Goal: Information Seeking & Learning: Learn about a topic

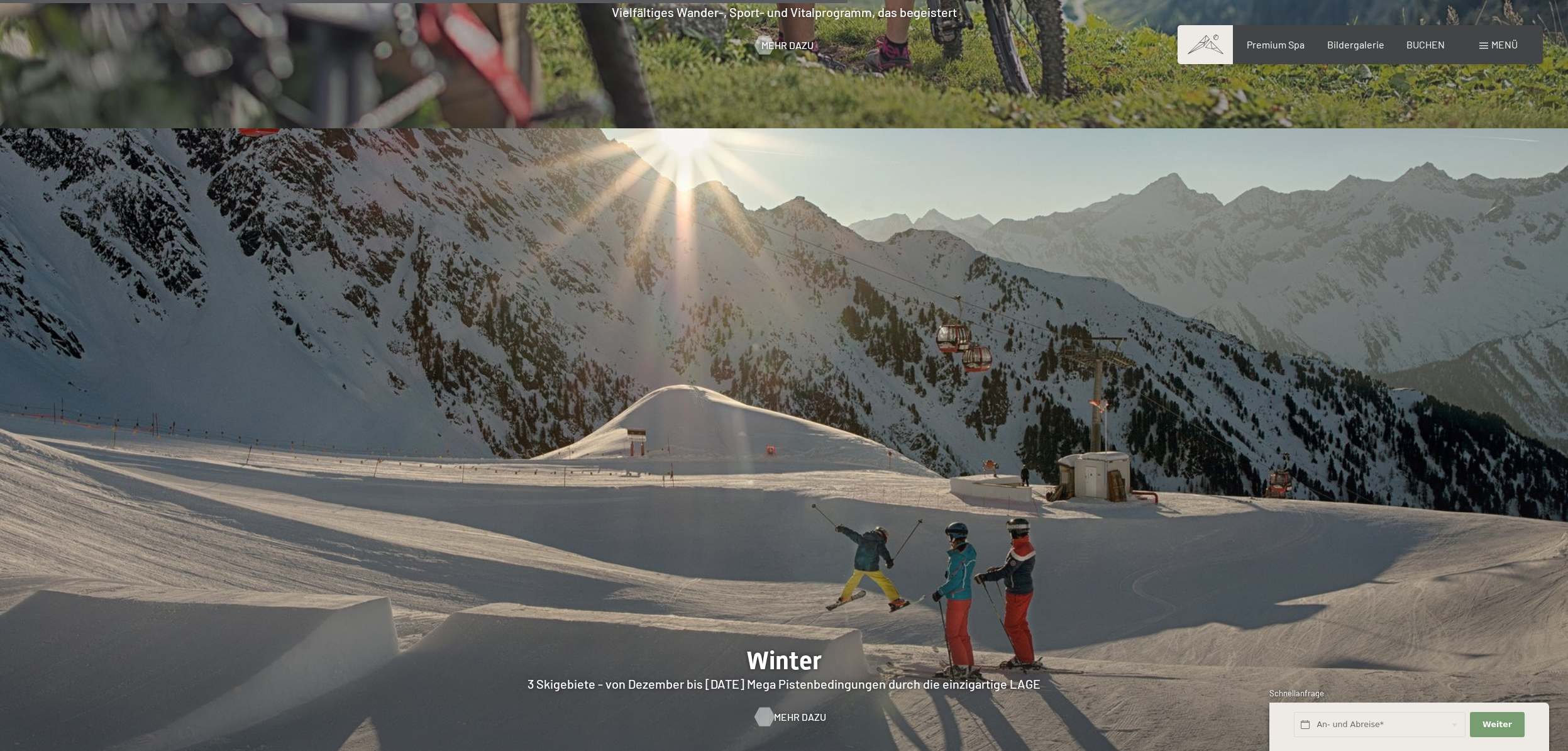
scroll to position [3949, 0]
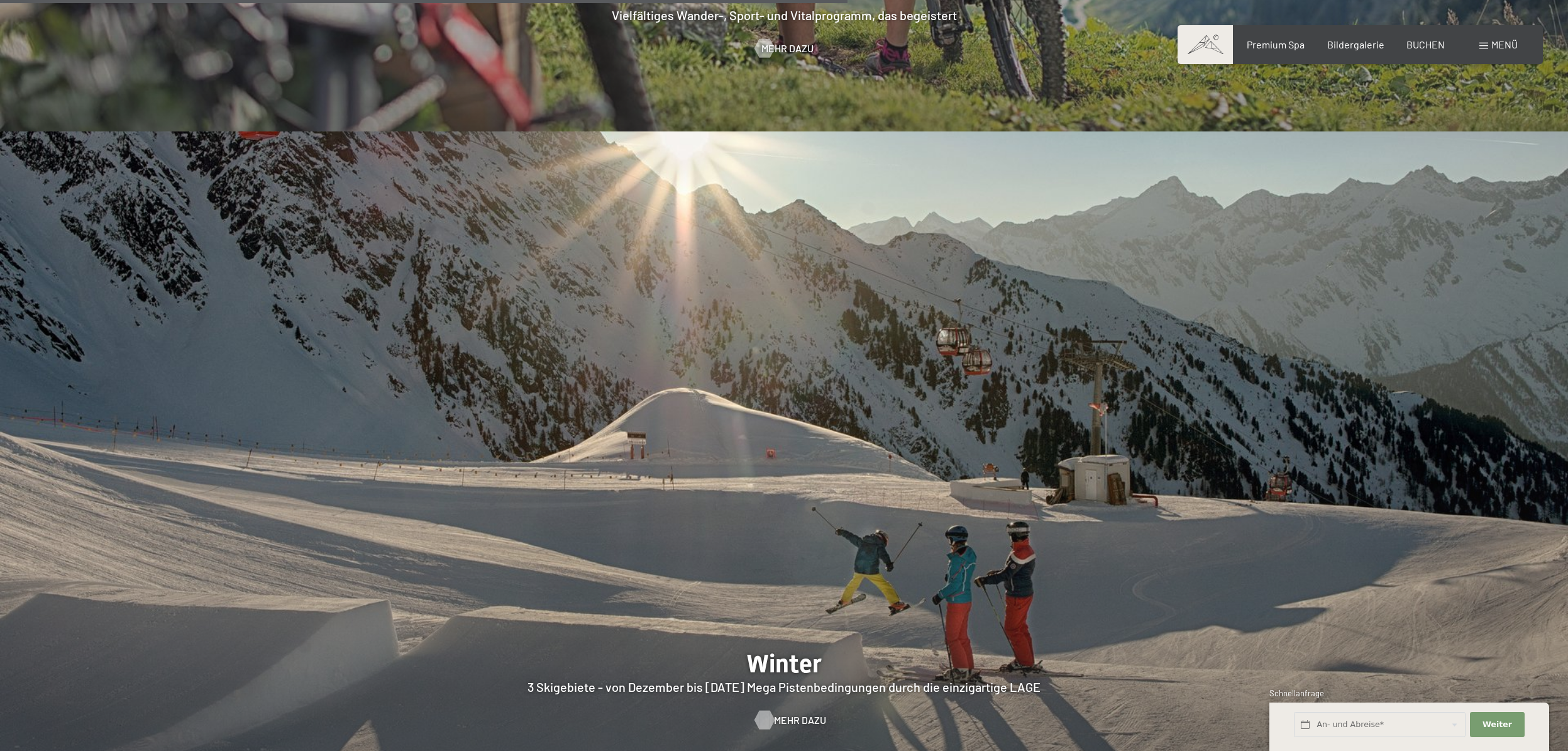
click at [792, 714] on span "Mehr dazu" at bounding box center [800, 721] width 52 height 14
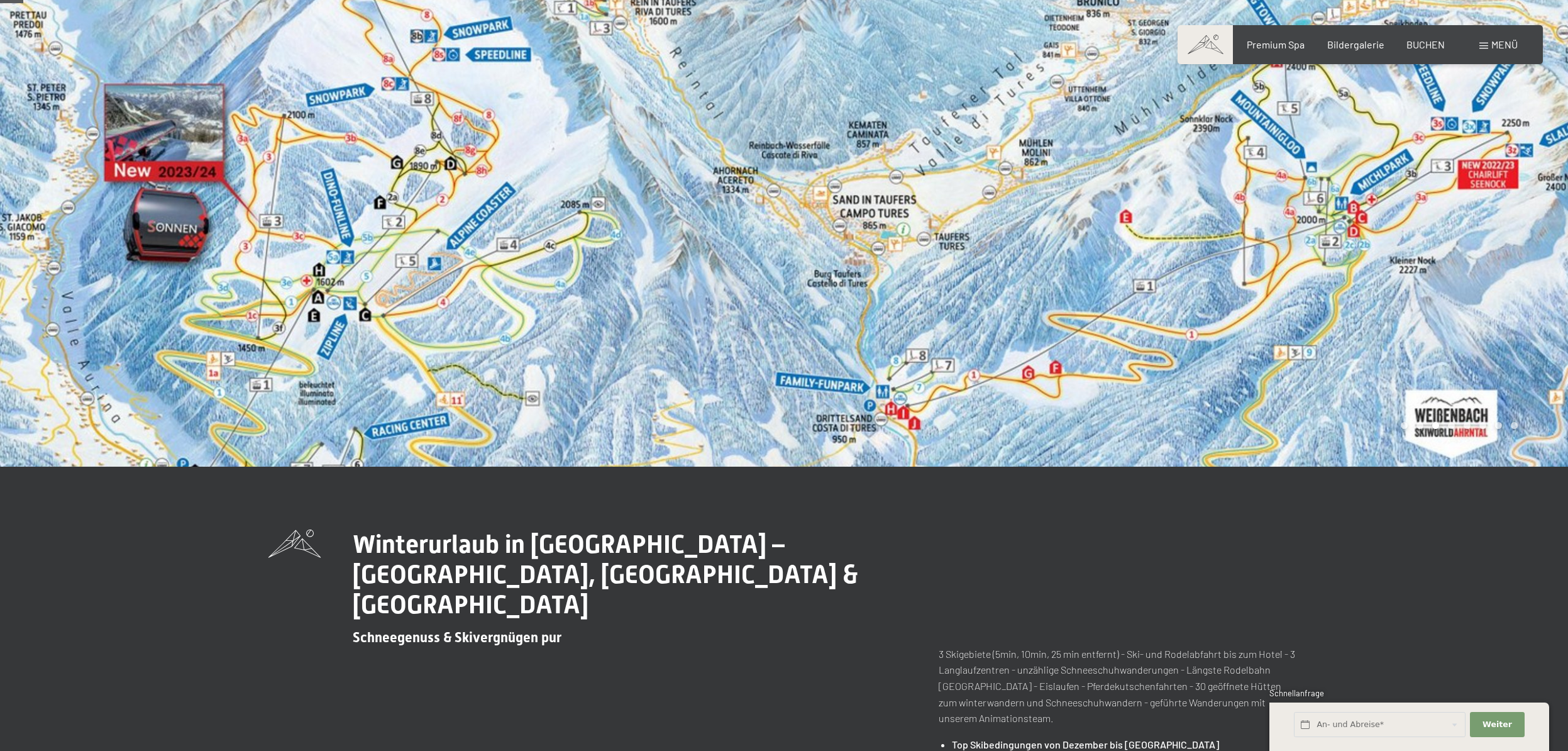
scroll to position [95, 0]
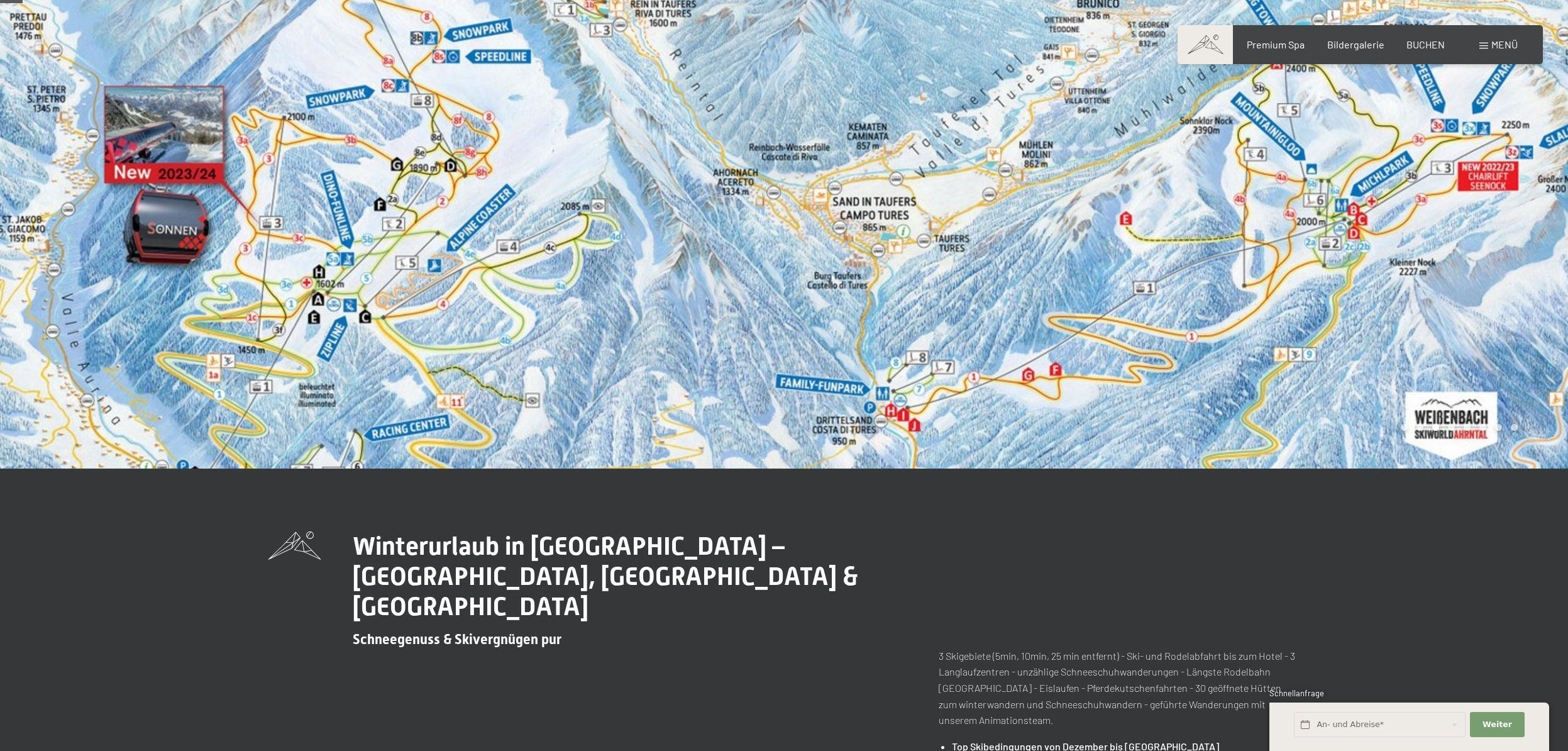
click at [876, 260] on div at bounding box center [1177, 187] width 784 height 564
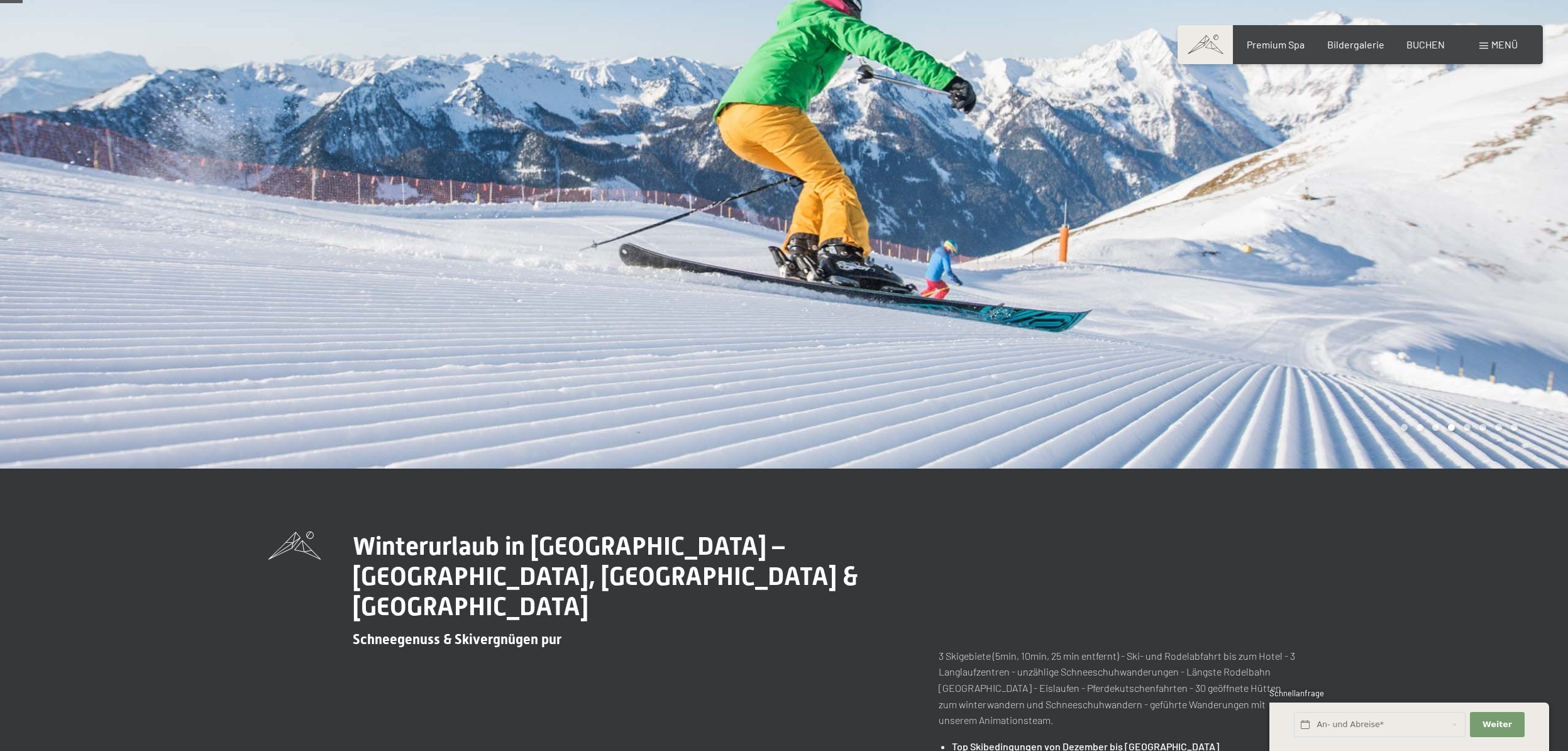
click at [400, 247] on div at bounding box center [392, 187] width 784 height 564
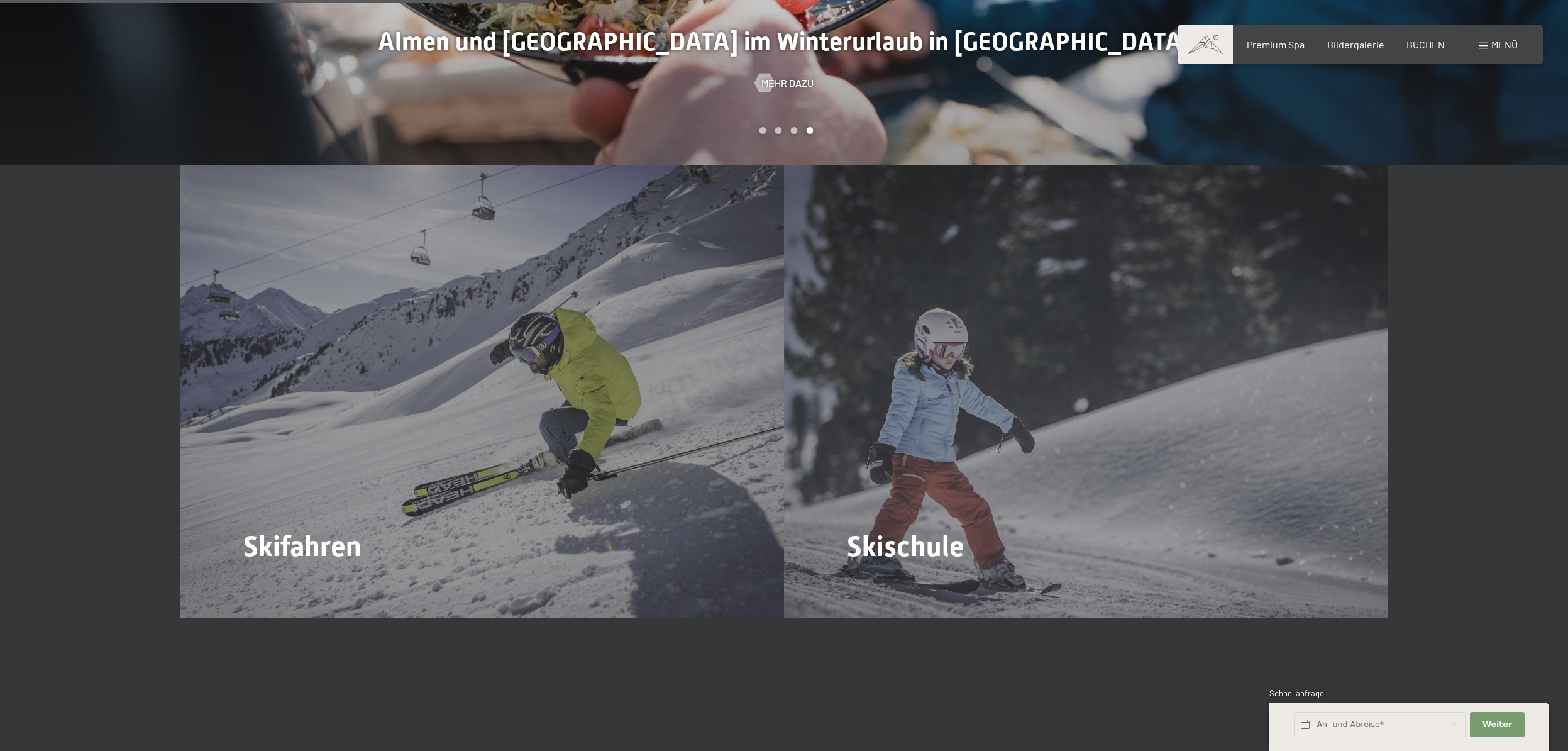
scroll to position [1839, 0]
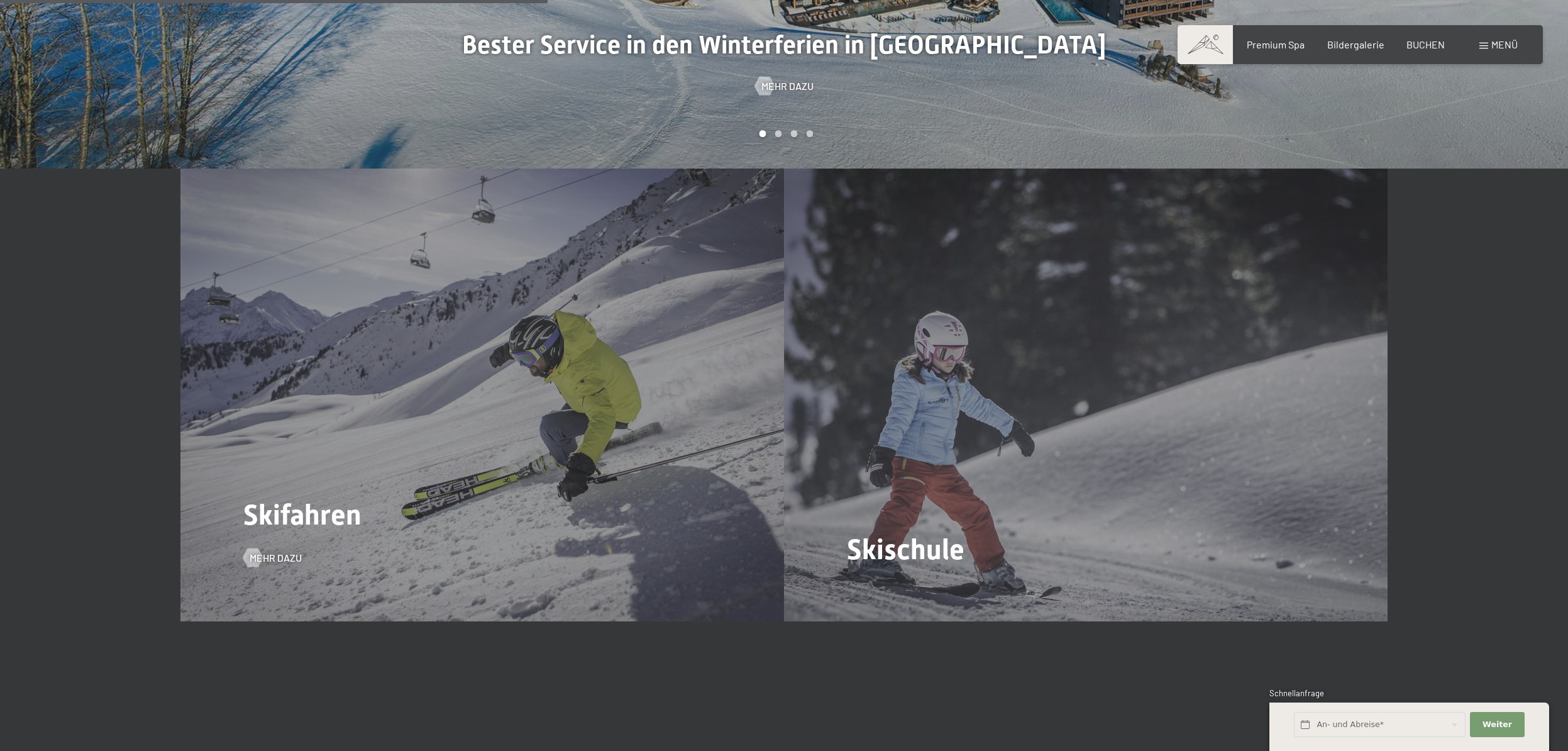
click at [346, 499] on span "Skifahren" at bounding box center [302, 515] width 118 height 33
click at [299, 551] on span "Mehr dazu" at bounding box center [288, 558] width 52 height 14
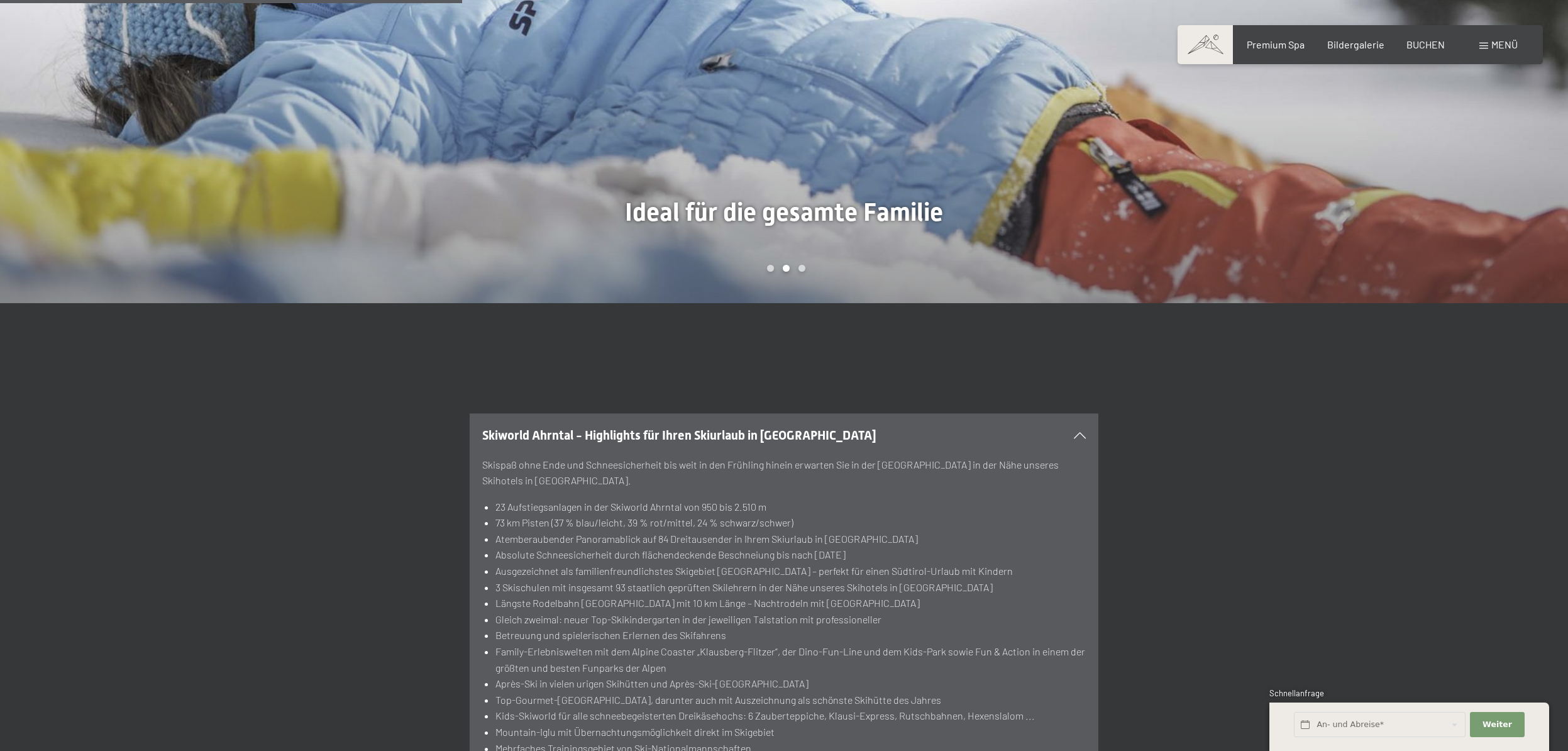
scroll to position [1551, 0]
